Goal: Information Seeking & Learning: Learn about a topic

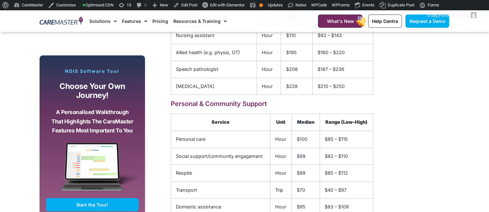
scroll to position [0, 0]
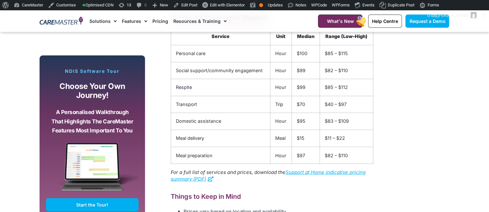
scroll to position [1064, 0]
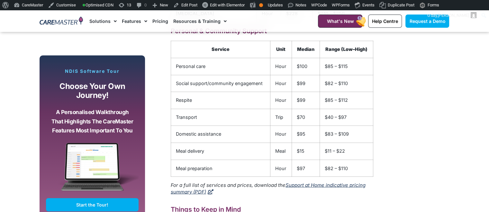
click at [335, 187] on link "Support at Home indicative pricing summary (PDF)" at bounding box center [268, 187] width 195 height 13
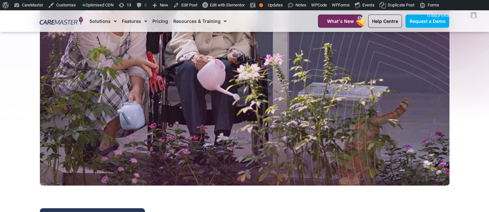
scroll to position [0, 0]
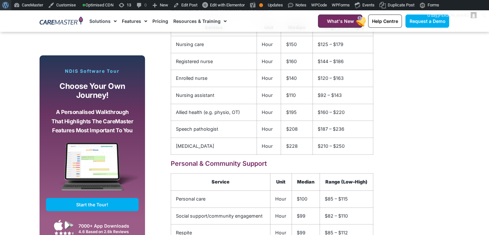
scroll to position [938, 0]
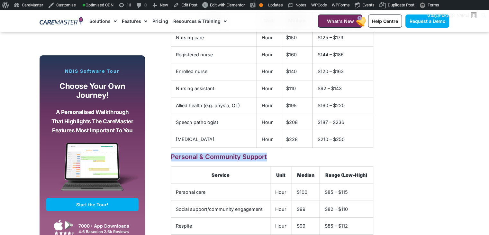
drag, startPoint x: 272, startPoint y: 162, endPoint x: 163, endPoint y: 161, distance: 108.7
copy h3 "Personal & Community Support"
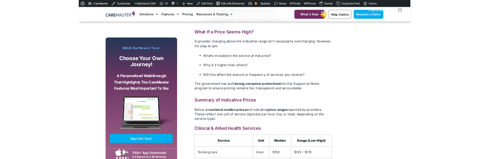
scroll to position [758, 0]
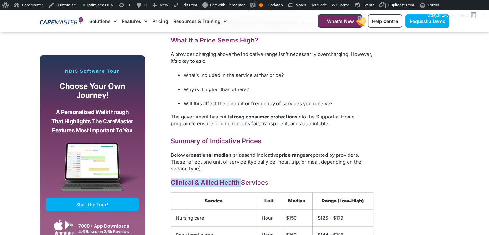
drag, startPoint x: 243, startPoint y: 185, endPoint x: 164, endPoint y: 185, distance: 78.8
click at [164, 185] on div "As part of preparations for the new Support at Home program launching on 1 July…" at bounding box center [263, 139] width 231 height 1013
copy h3 "Clinical & Allied Health"
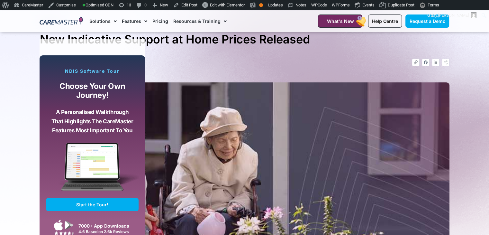
scroll to position [0, 0]
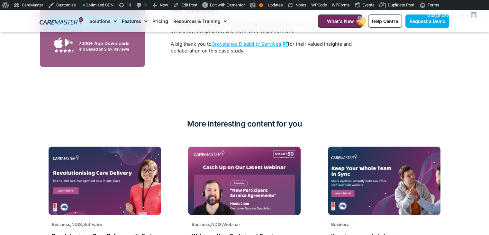
scroll to position [1090, 0]
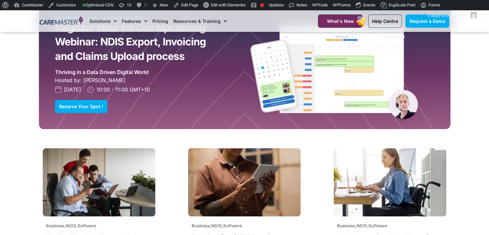
scroll to position [938, 0]
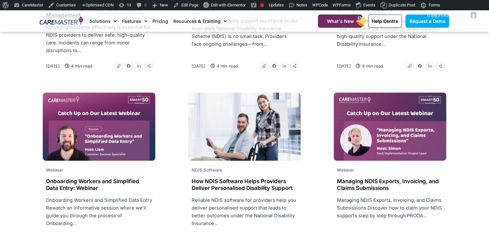
click at [238, 162] on div at bounding box center [244, 129] width 113 height 75
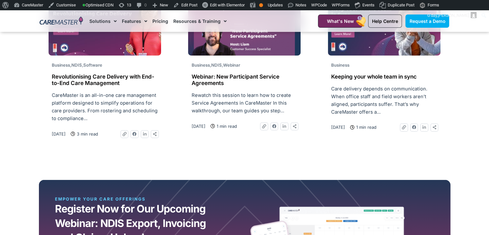
scroll to position [1698, 0]
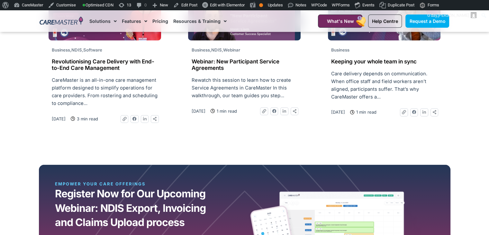
click at [222, 50] on span "Business , NDIS , Webinar" at bounding box center [215, 49] width 49 height 5
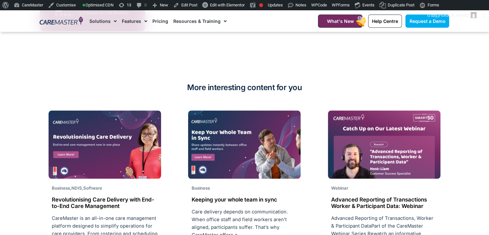
scroll to position [703, 0]
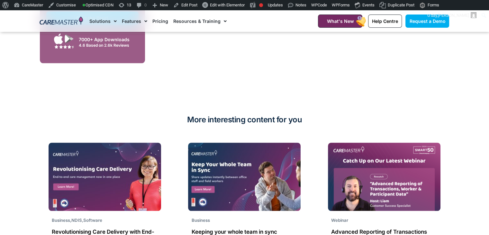
click at [351, 165] on img at bounding box center [384, 176] width 113 height 68
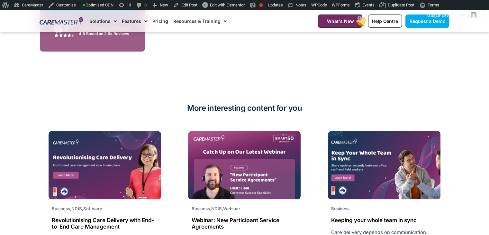
scroll to position [703, 0]
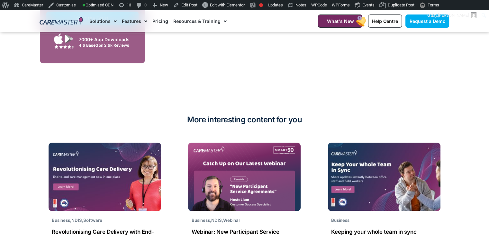
click at [246, 166] on img at bounding box center [244, 176] width 113 height 68
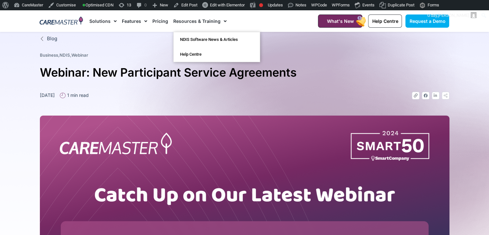
click at [216, 21] on link "Resources & Training" at bounding box center [199, 21] width 53 height 22
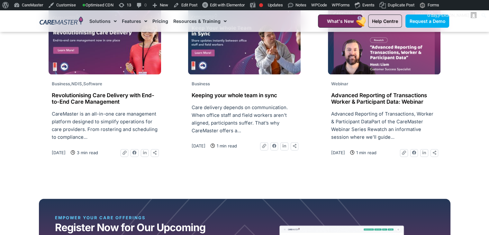
scroll to position [845, 0]
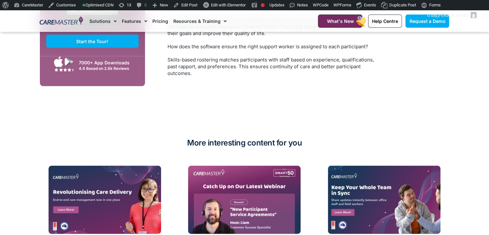
scroll to position [1374, 0]
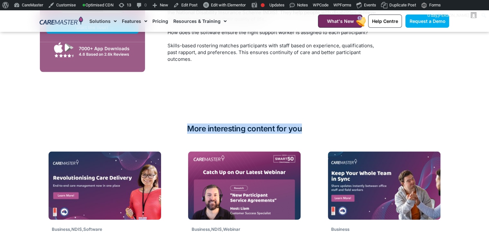
drag, startPoint x: 183, startPoint y: 112, endPoint x: 301, endPoint y: 108, distance: 117.4
click at [301, 120] on div "More interesting content for you Business , NDIS , Software Revolutionising Car…" at bounding box center [245, 214] width 416 height 188
copy h2 "More interesting content for you"
